Goal: Task Accomplishment & Management: Manage account settings

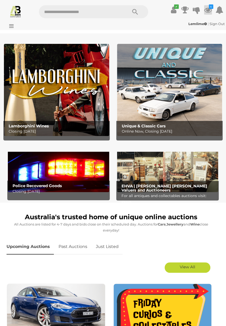
click at [207, 8] on icon at bounding box center [208, 9] width 8 height 9
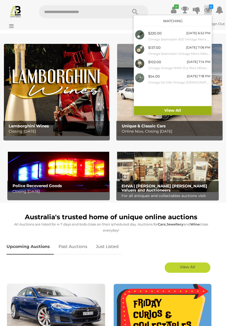
click at [175, 110] on link "View All" at bounding box center [173, 110] width 78 height 9
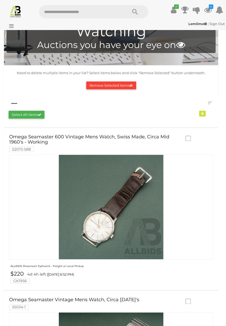
scroll to position [20, 0]
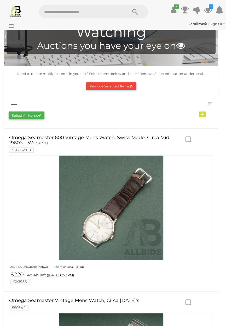
click at [11, 27] on icon at bounding box center [10, 25] width 7 height 5
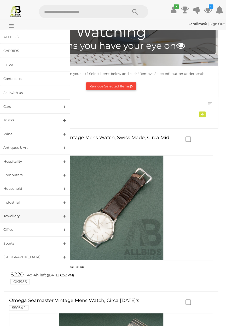
click at [35, 217] on div "Jewellery" at bounding box center [28, 216] width 51 height 6
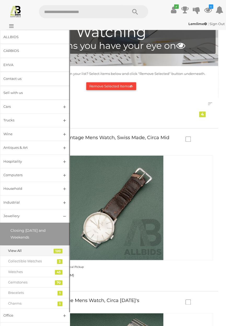
click at [43, 253] on div "View All" at bounding box center [31, 251] width 46 height 6
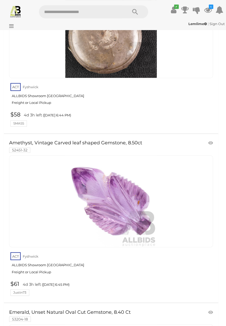
scroll to position [3138, 0]
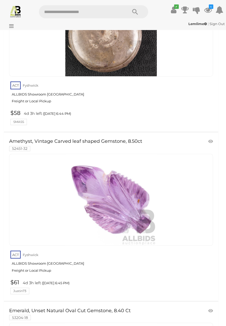
click at [122, 195] on img at bounding box center [110, 199] width 91 height 91
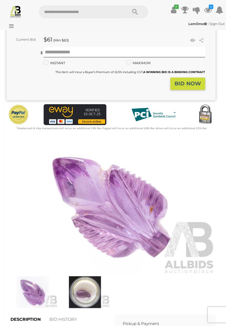
scroll to position [87, 0]
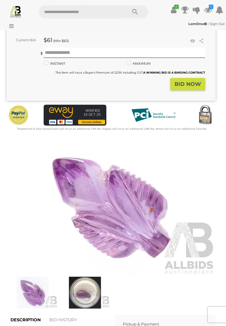
click at [86, 293] on img at bounding box center [85, 293] width 50 height 32
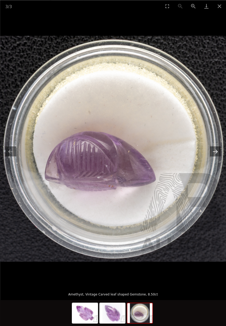
click at [216, 156] on button "Next slide" at bounding box center [215, 151] width 11 height 10
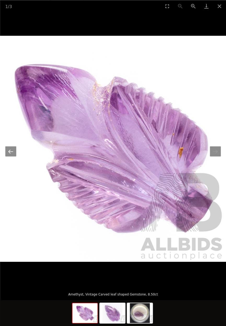
click at [12, 156] on button "Previous slide" at bounding box center [10, 151] width 11 height 10
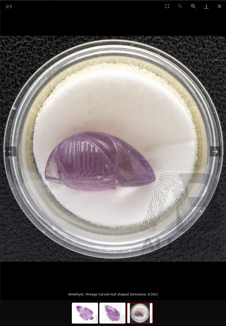
click at [216, 156] on button "Next slide" at bounding box center [215, 151] width 11 height 10
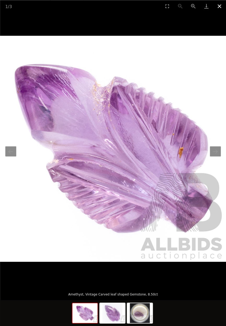
click at [221, 5] on button "Close gallery" at bounding box center [219, 6] width 13 height 12
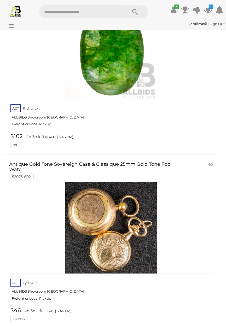
scroll to position [3463, 0]
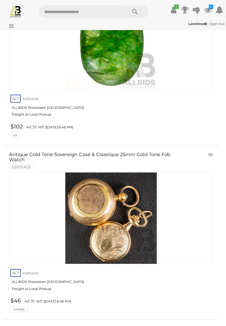
click at [111, 206] on link at bounding box center [111, 218] width 204 height 92
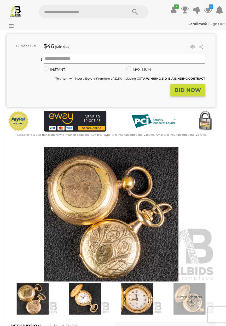
scroll to position [84, 0]
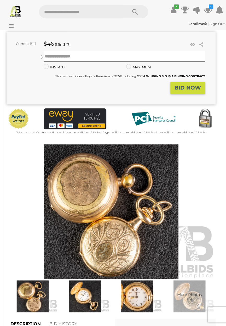
click at [34, 299] on img at bounding box center [33, 296] width 50 height 32
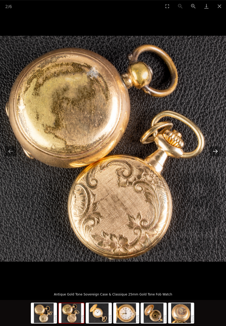
click at [215, 156] on button "Next slide" at bounding box center [215, 151] width 11 height 10
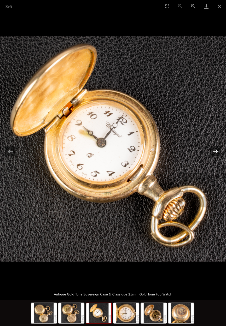
click at [216, 156] on button "Next slide" at bounding box center [215, 151] width 11 height 10
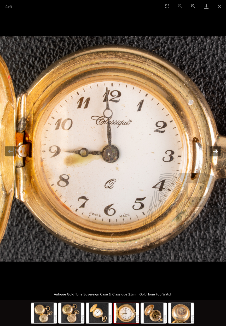
click at [216, 156] on button "Next slide" at bounding box center [215, 151] width 11 height 10
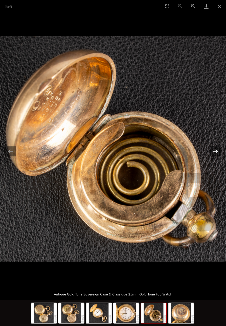
click at [215, 156] on button "Next slide" at bounding box center [215, 151] width 11 height 10
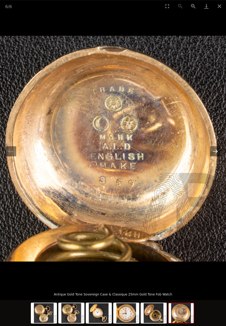
click at [216, 156] on button "Next slide" at bounding box center [215, 151] width 11 height 10
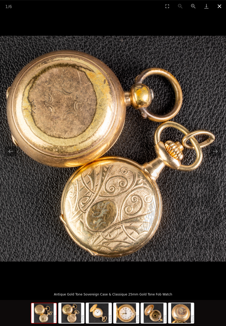
click at [225, 7] on button "Close gallery" at bounding box center [219, 6] width 13 height 12
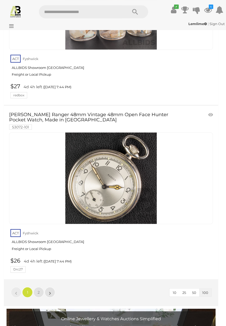
scroll to position [16977, 0]
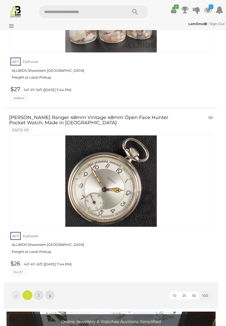
click at [11, 24] on icon at bounding box center [10, 25] width 7 height 5
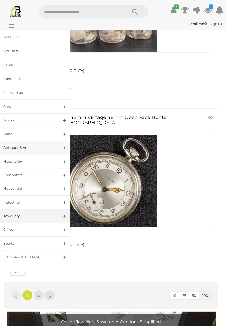
click at [39, 148] on div "Antiques & Art" at bounding box center [28, 148] width 51 height 6
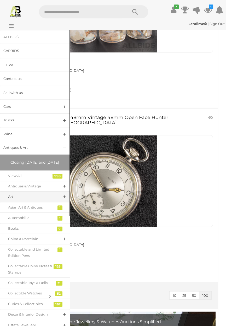
click at [46, 200] on div "Art" at bounding box center [31, 197] width 46 height 6
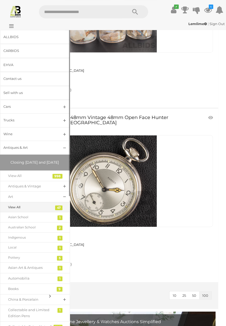
click at [46, 210] on div "View All" at bounding box center [31, 207] width 46 height 6
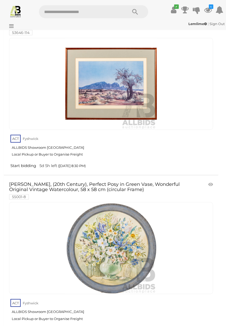
scroll to position [5341, 0]
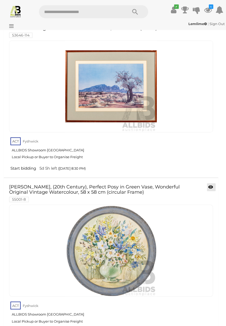
click at [214, 185] on span at bounding box center [213, 187] width 1 height 5
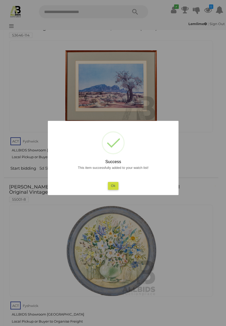
click at [114, 187] on button "Ok" at bounding box center [113, 186] width 11 height 8
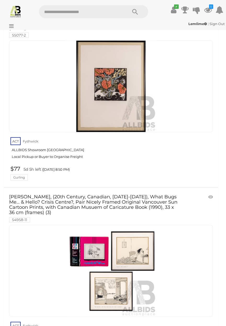
scroll to position [6041, 0]
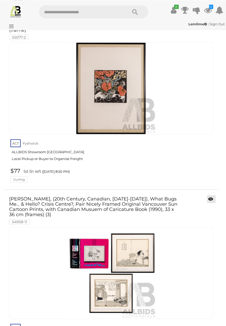
click at [213, 197] on span at bounding box center [213, 199] width 1 height 5
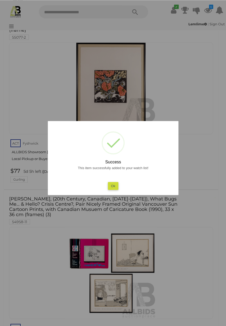
click at [118, 189] on button "Ok" at bounding box center [113, 186] width 11 height 8
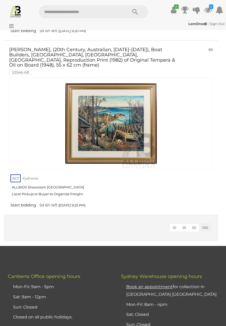
scroll to position [7212, 0]
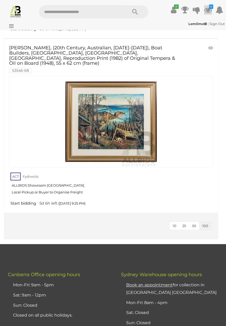
click at [207, 7] on icon at bounding box center [208, 9] width 8 height 9
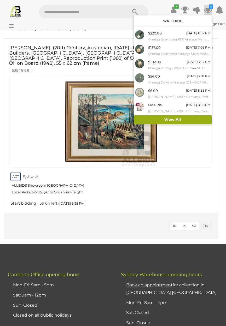
click at [176, 119] on link "View All" at bounding box center [173, 119] width 78 height 9
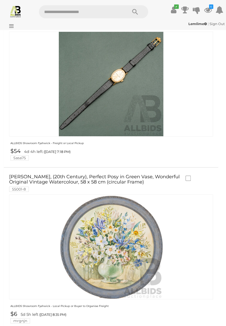
scroll to position [628, 0]
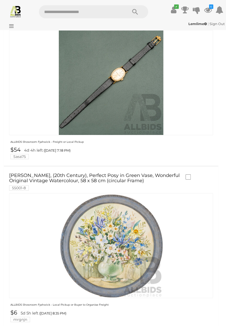
click at [111, 248] on img at bounding box center [111, 245] width 104 height 104
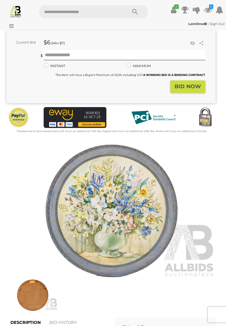
scroll to position [102, 0]
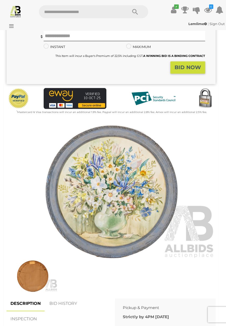
click at [124, 198] on img at bounding box center [111, 191] width 209 height 135
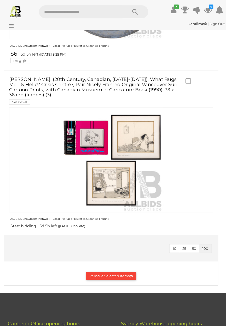
scroll to position [886, 0]
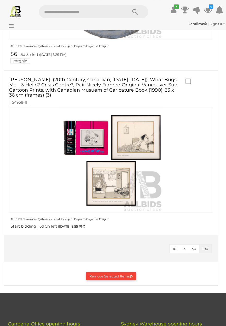
click at [109, 158] on img at bounding box center [111, 160] width 104 height 104
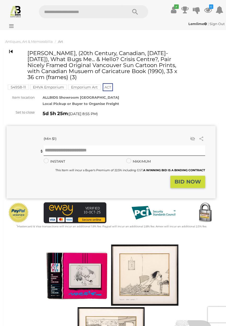
click at [92, 270] on img at bounding box center [111, 305] width 209 height 135
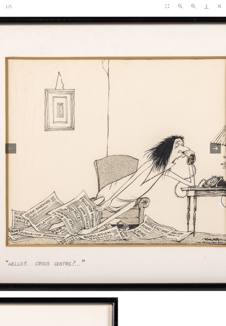
click at [215, 150] on button "Next slide" at bounding box center [215, 148] width 11 height 10
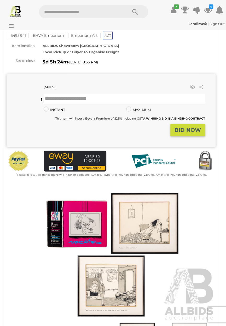
scroll to position [52, 0]
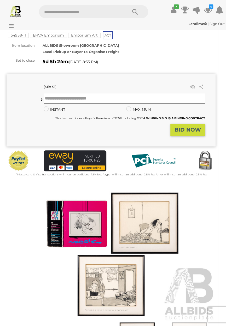
click at [115, 289] on img at bounding box center [111, 253] width 209 height 135
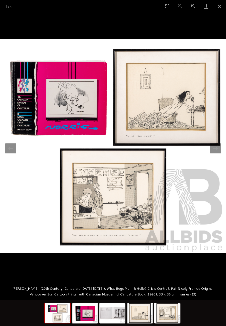
click at [119, 221] on img at bounding box center [113, 146] width 226 height 214
click at [217, 153] on button "Next slide" at bounding box center [215, 148] width 11 height 10
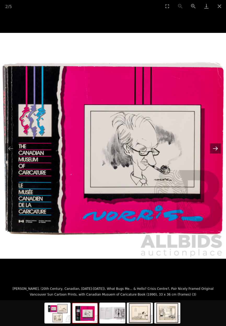
click at [216, 153] on button "Next slide" at bounding box center [215, 148] width 11 height 10
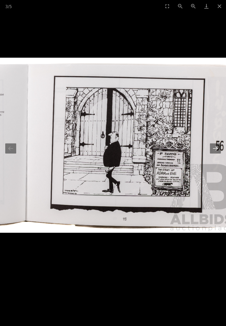
click at [216, 148] on button "Next slide" at bounding box center [215, 148] width 11 height 10
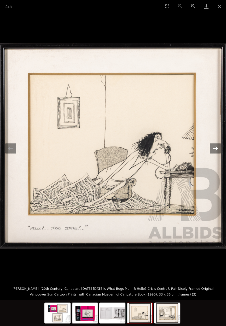
click at [216, 148] on button "Next slide" at bounding box center [215, 148] width 11 height 10
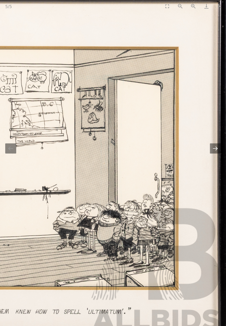
click at [221, 153] on button "Next slide" at bounding box center [215, 148] width 11 height 10
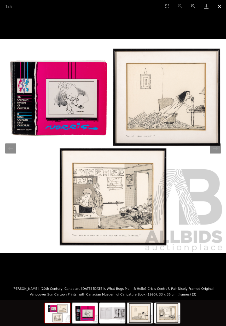
click at [219, 5] on button "Close gallery" at bounding box center [219, 6] width 13 height 12
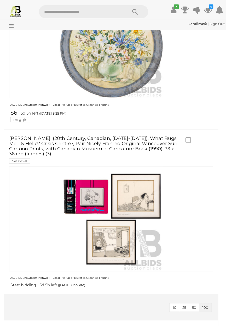
scroll to position [829, 0]
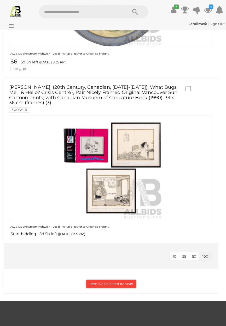
click at [136, 288] on button "Remove Selected Items" at bounding box center [111, 284] width 50 height 8
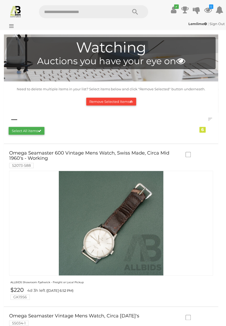
scroll to position [0, 0]
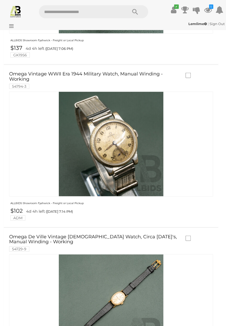
scroll to position [403, 0]
